Goal: Information Seeking & Learning: Find specific page/section

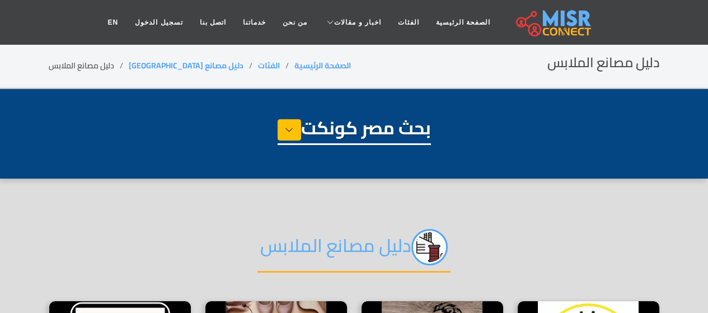
select select "**********"
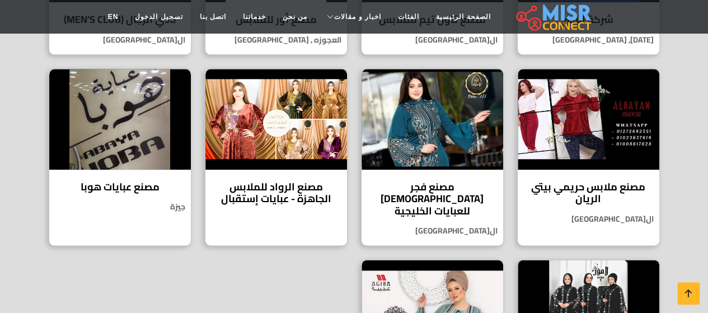
scroll to position [550, 0]
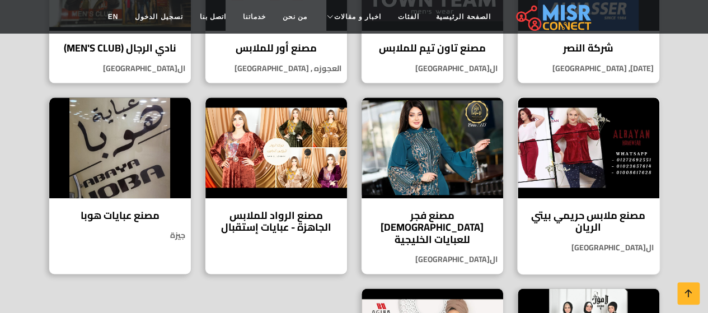
click at [697, 165] on section "دليل مصانع الملابس مصنع عالم الجينز السوري Verified account جودة سورية تُلبس.. …" at bounding box center [354, 58] width 708 height 861
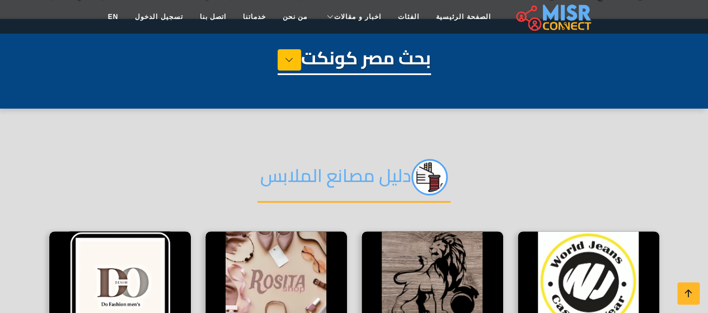
scroll to position [74, 0]
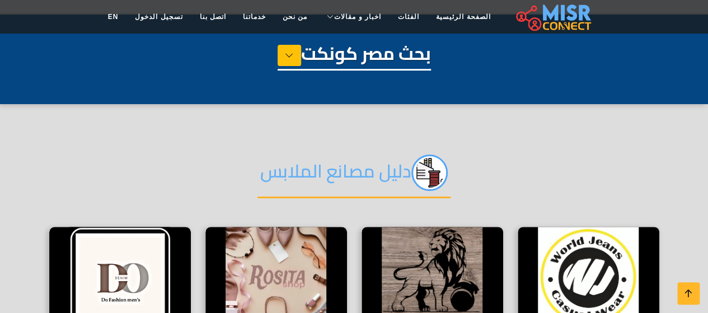
click at [508, 94] on div "بحث مصر كونكت" at bounding box center [354, 71] width 611 height 56
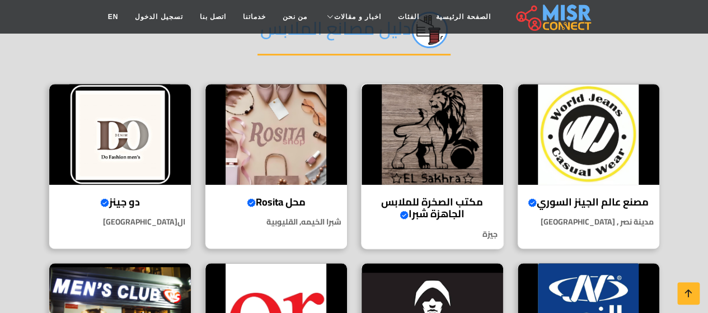
scroll to position [224, 0]
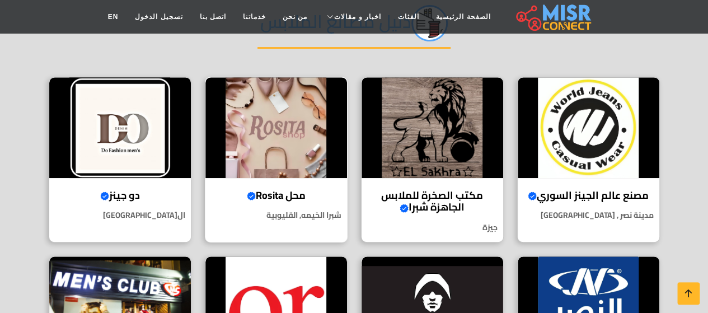
click at [264, 159] on img at bounding box center [277, 127] width 142 height 101
